Goal: Task Accomplishment & Management: Use online tool/utility

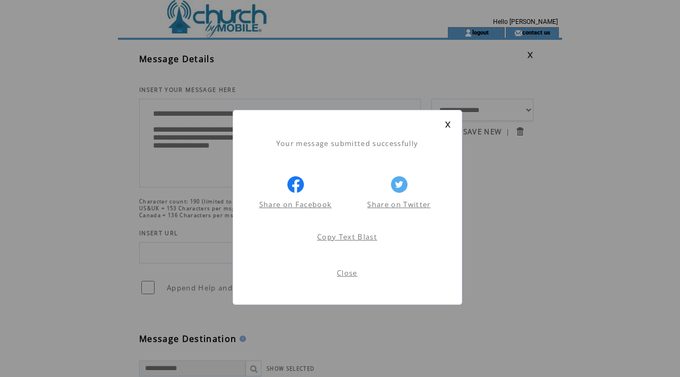
scroll to position [1, 0]
click at [346, 276] on link "Close" at bounding box center [347, 273] width 21 height 10
